Goal: Information Seeking & Learning: Learn about a topic

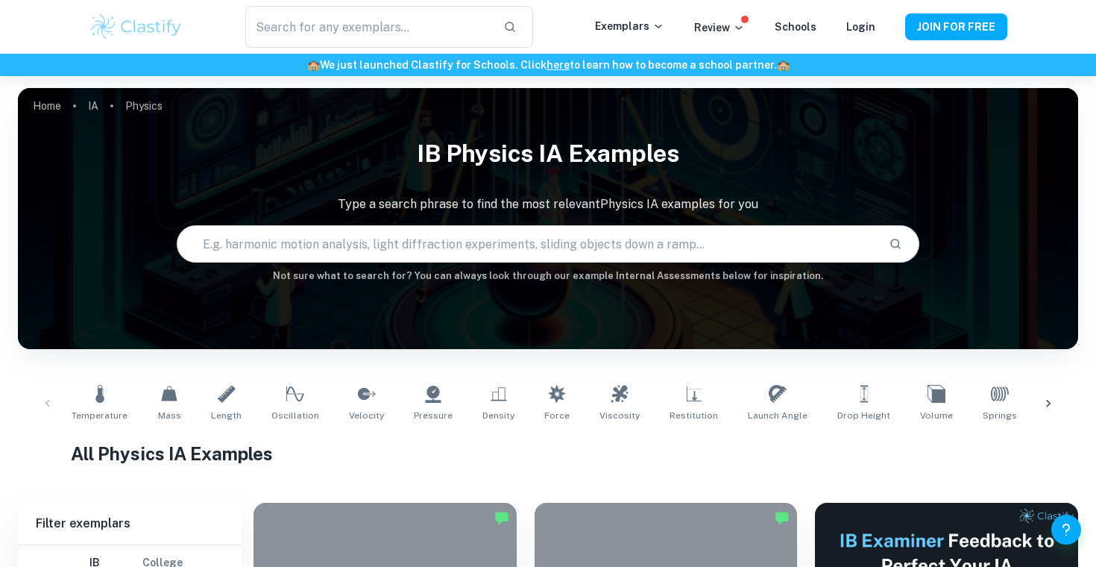
scroll to position [358, 0]
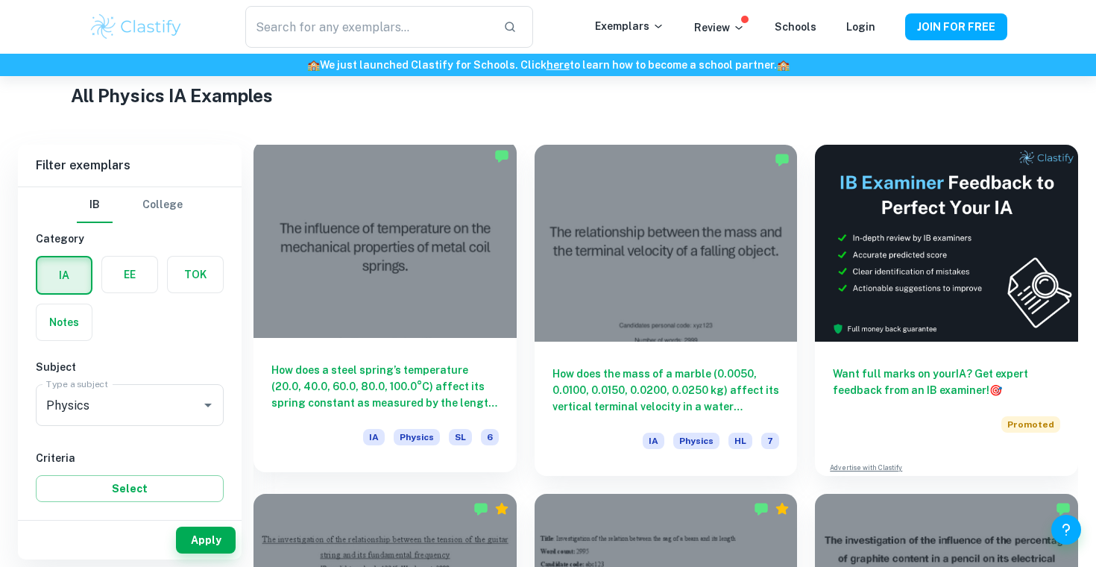
click at [352, 283] on div at bounding box center [384, 239] width 263 height 197
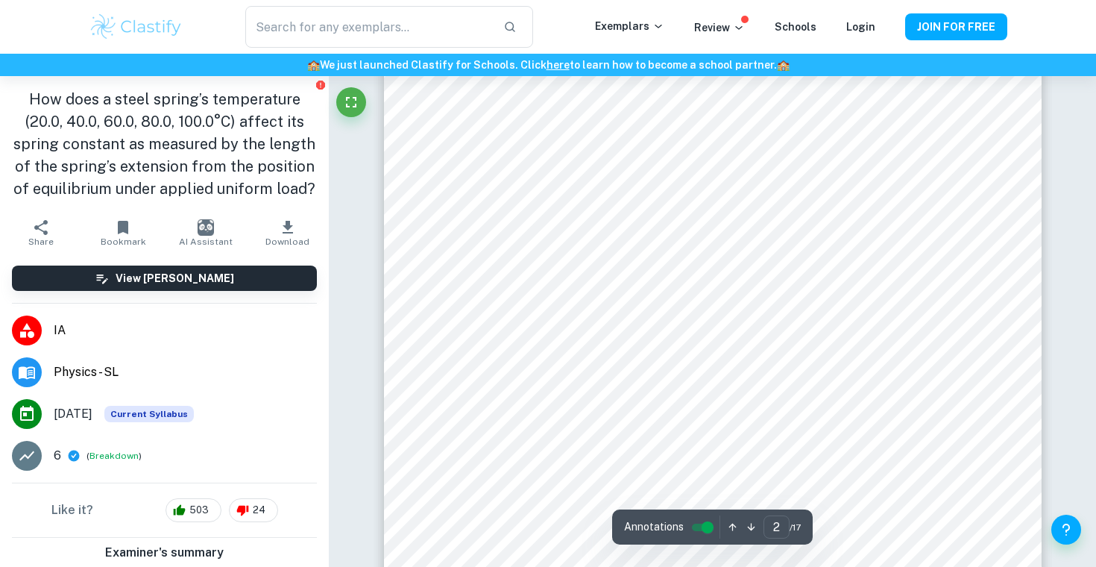
type input "1"
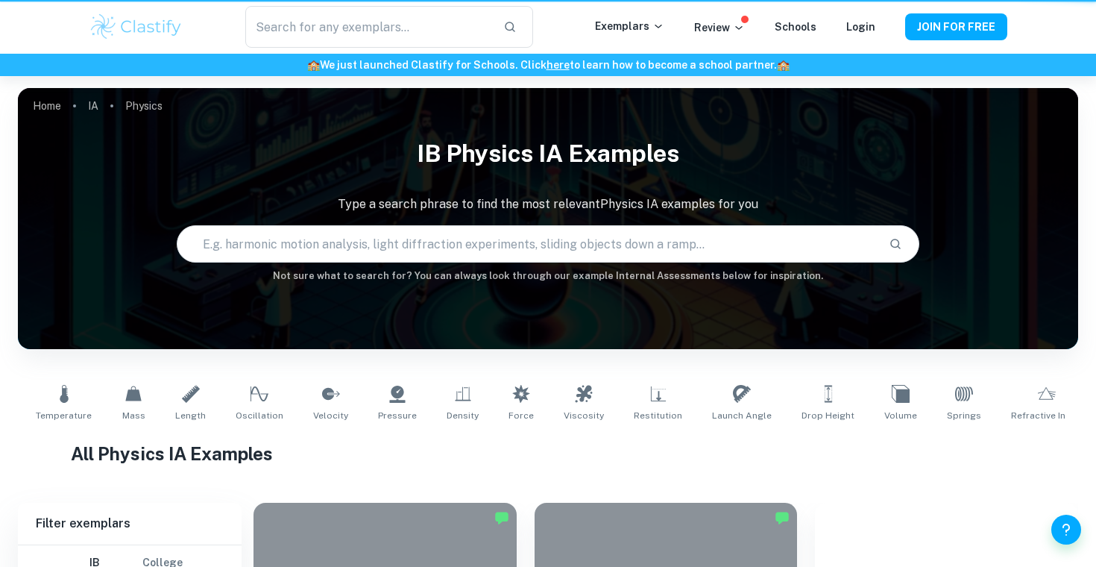
scroll to position [358, 0]
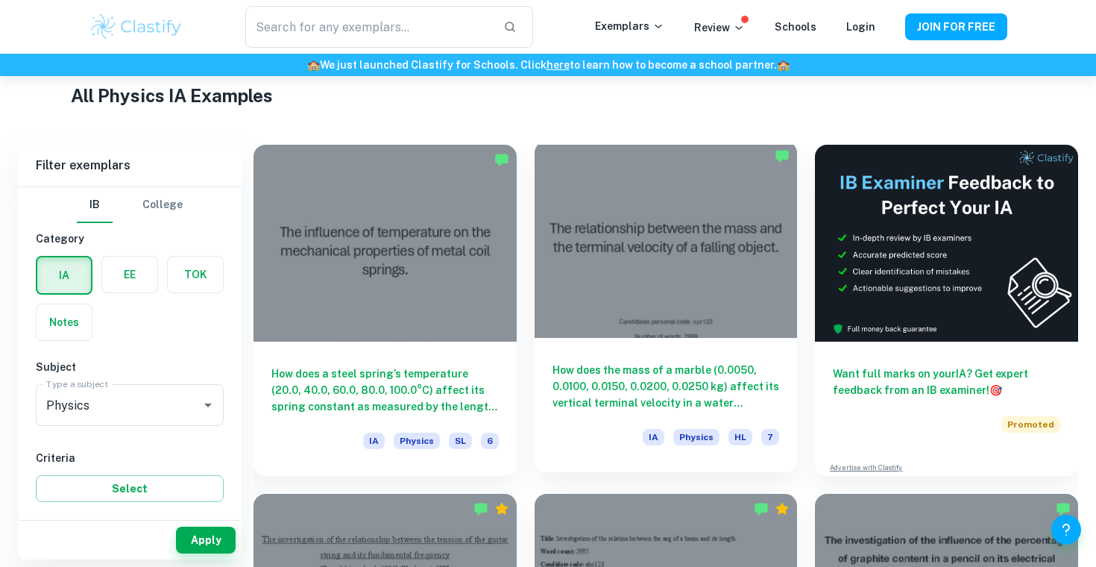
click at [697, 354] on div "How does the mass of a marble (0.0050, 0.0100, 0.0150, 0.0200, 0.0250 kg) affec…" at bounding box center [666, 405] width 263 height 134
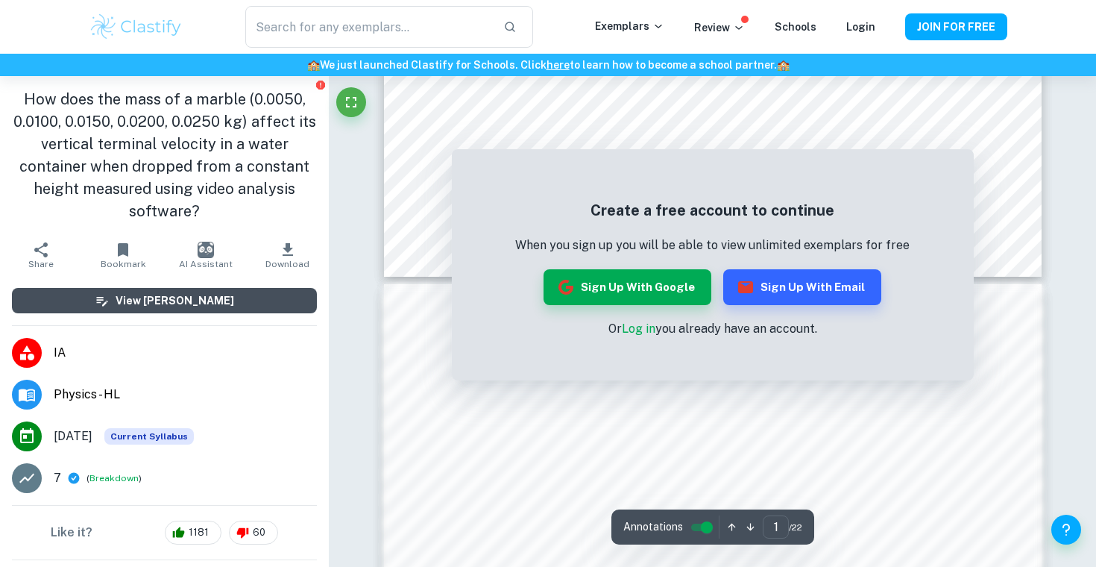
scroll to position [427, 0]
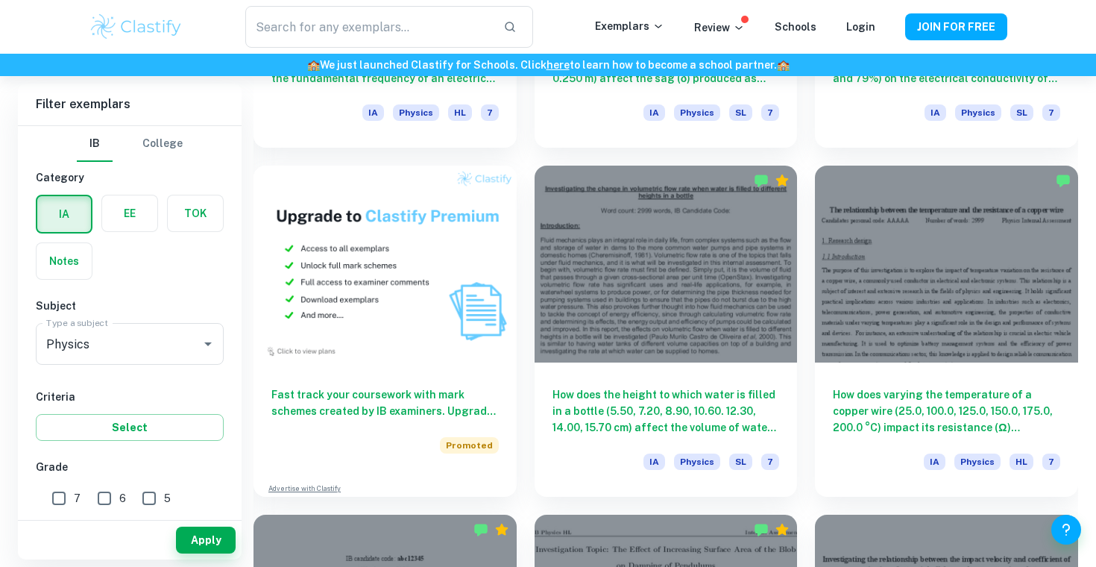
scroll to position [1053, 0]
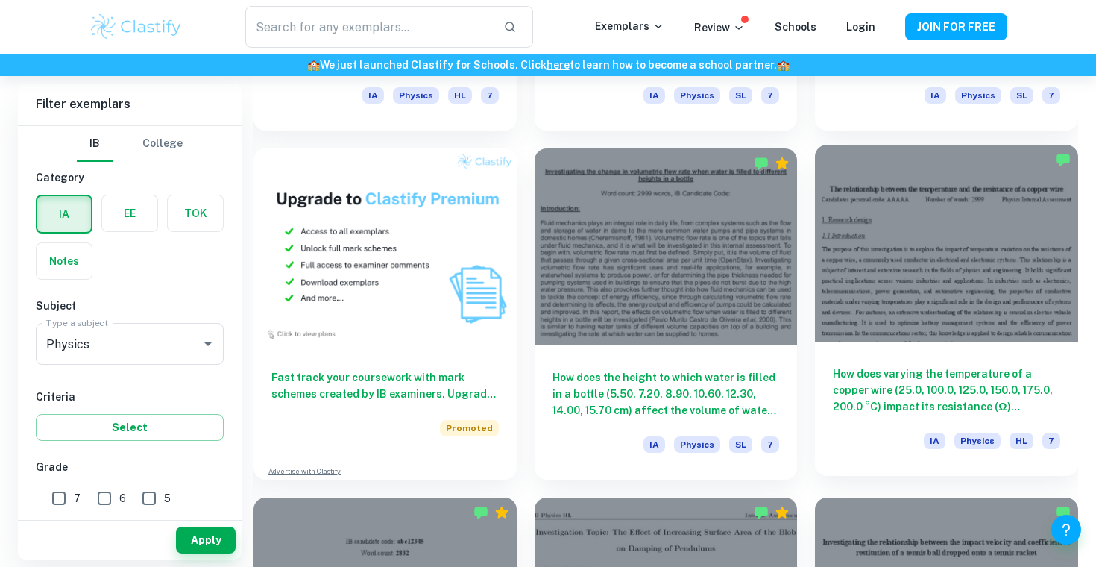
click at [947, 306] on div at bounding box center [946, 243] width 263 height 197
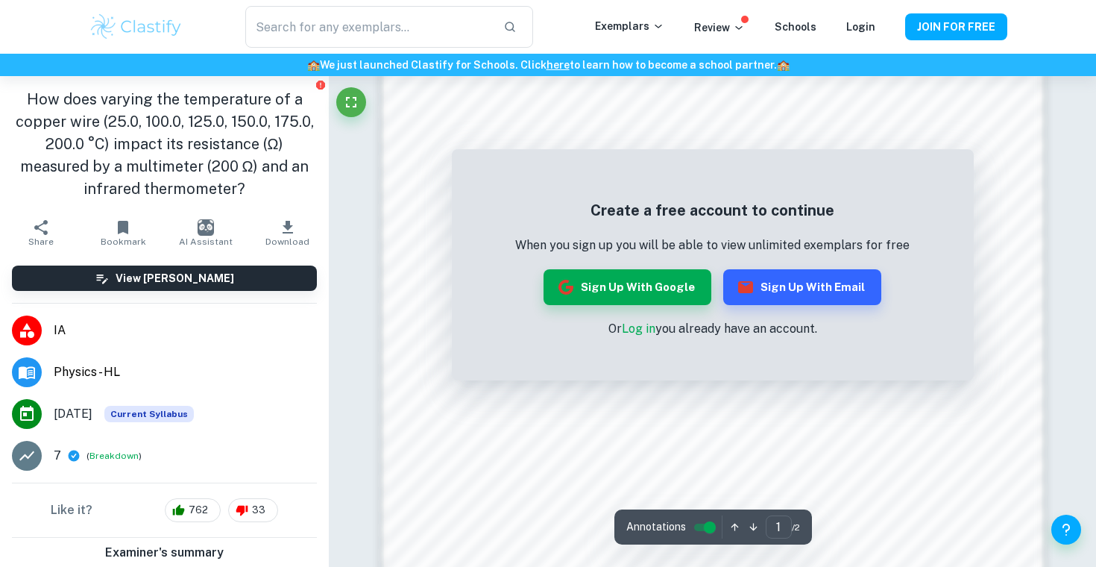
scroll to position [1096, 0]
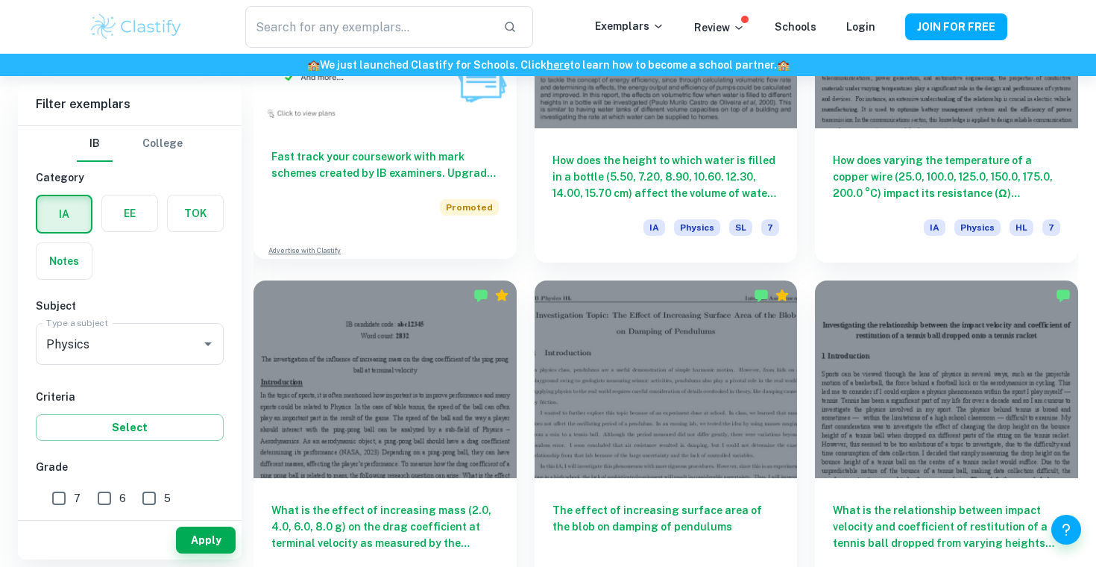
scroll to position [1352, 0]
